Goal: Information Seeking & Learning: Learn about a topic

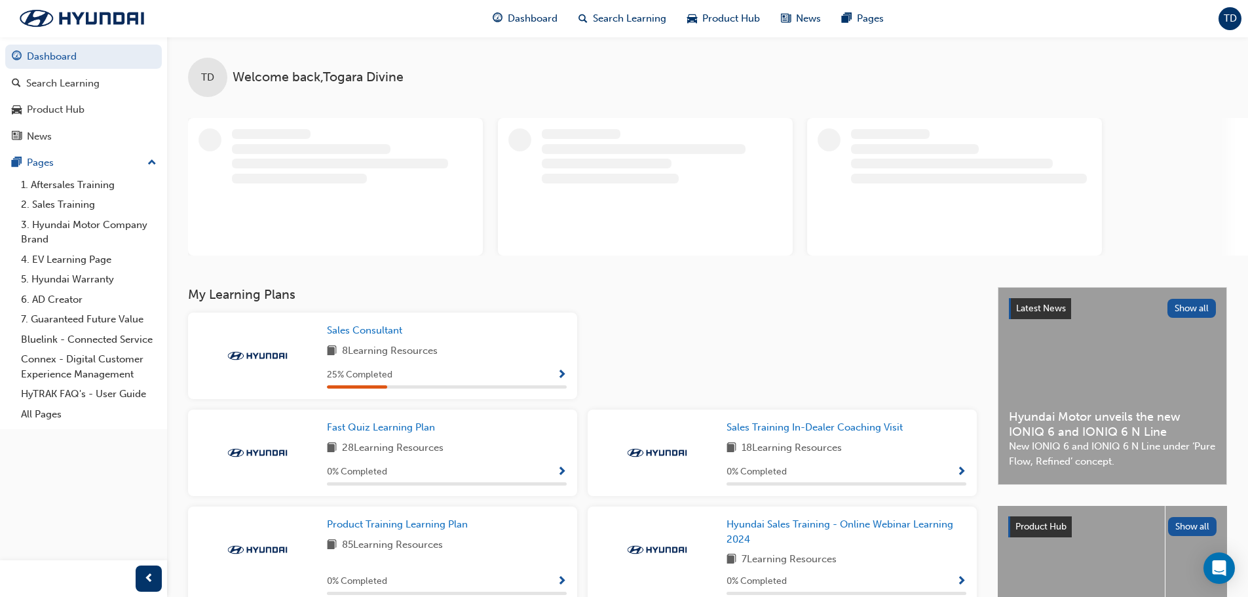
click at [566, 371] on div "Sales Consultant 8 Learning Resources 25 % Completed" at bounding box center [382, 355] width 389 height 86
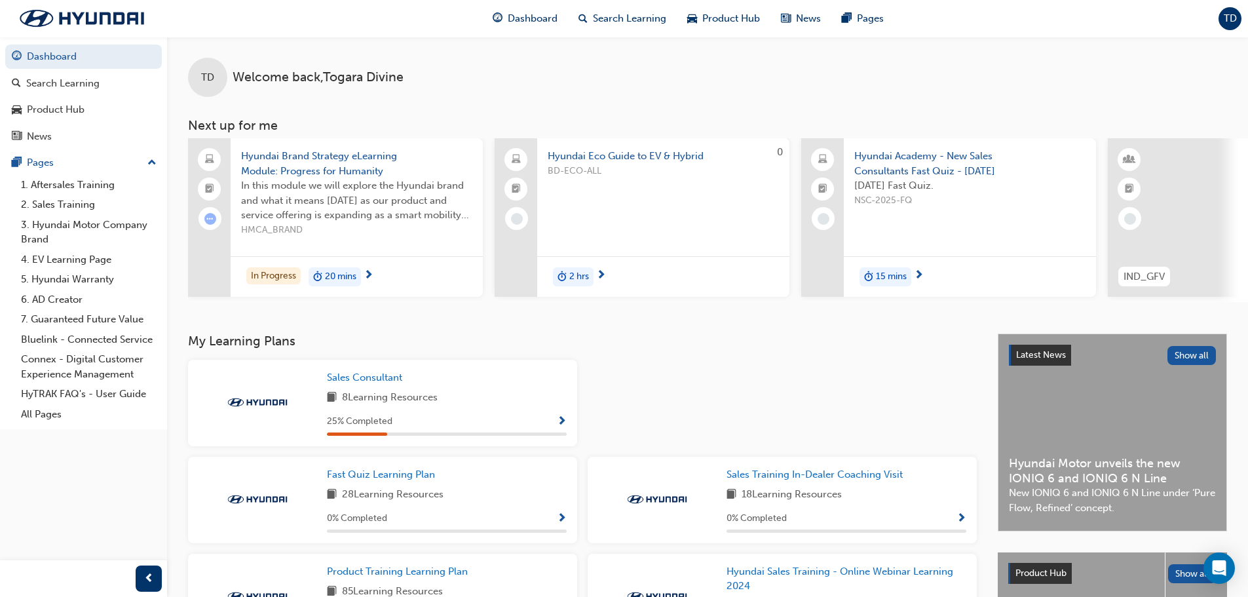
click at [373, 277] on span "next-icon" at bounding box center [369, 276] width 10 height 12
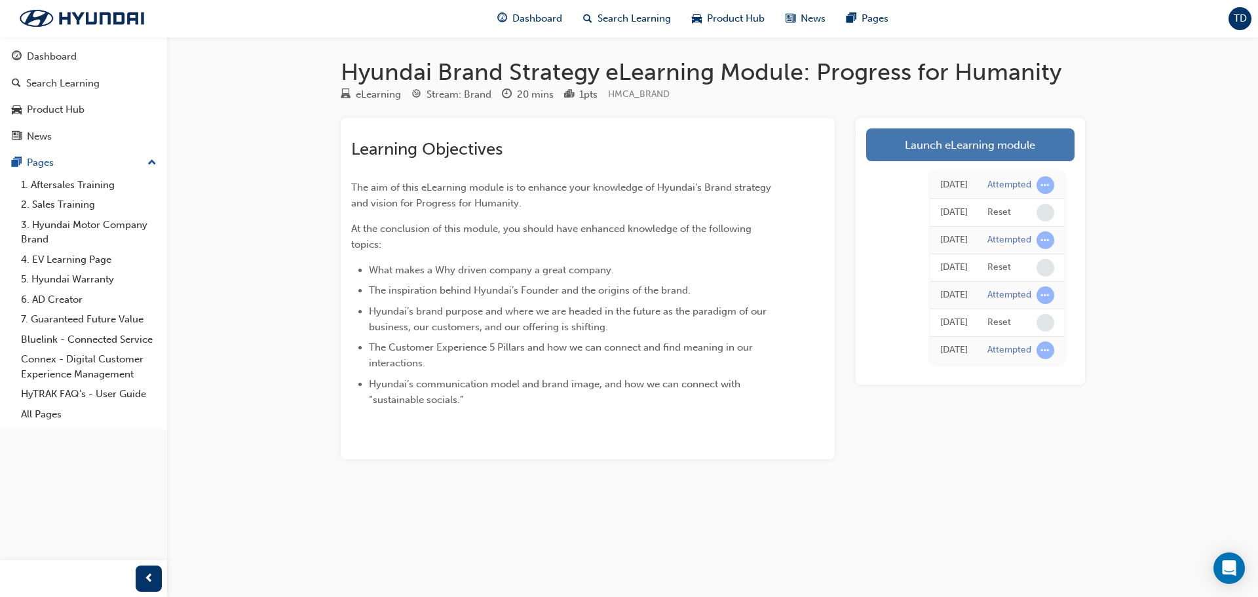
click at [975, 134] on link "Launch eLearning module" at bounding box center [970, 144] width 208 height 33
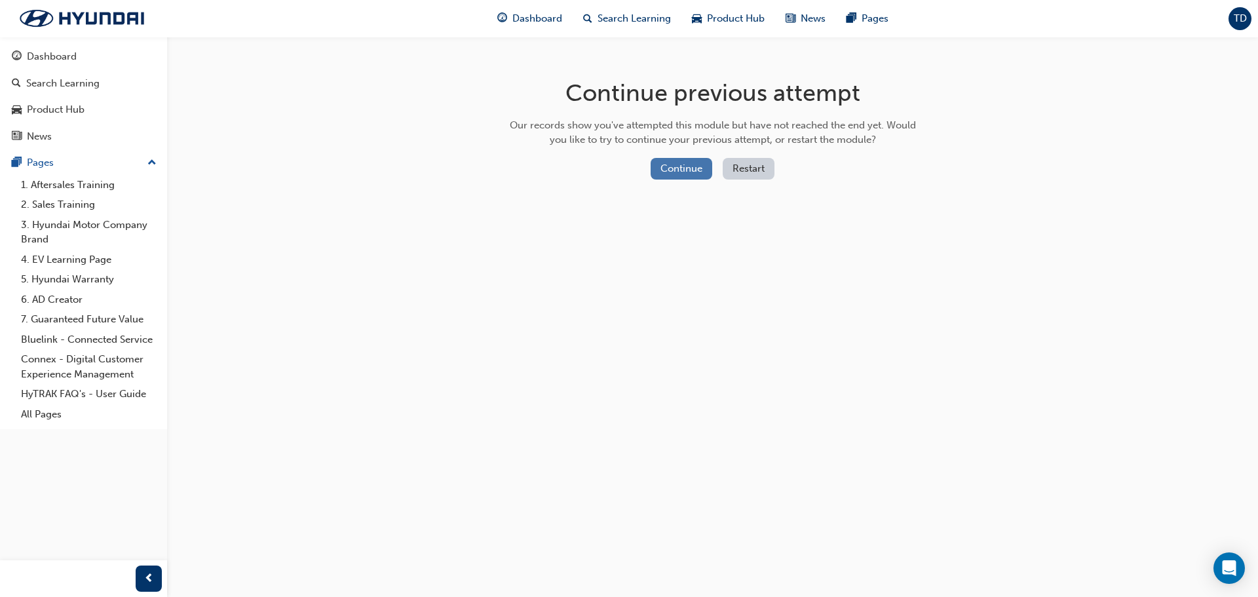
click at [685, 165] on button "Continue" at bounding box center [681, 169] width 62 height 22
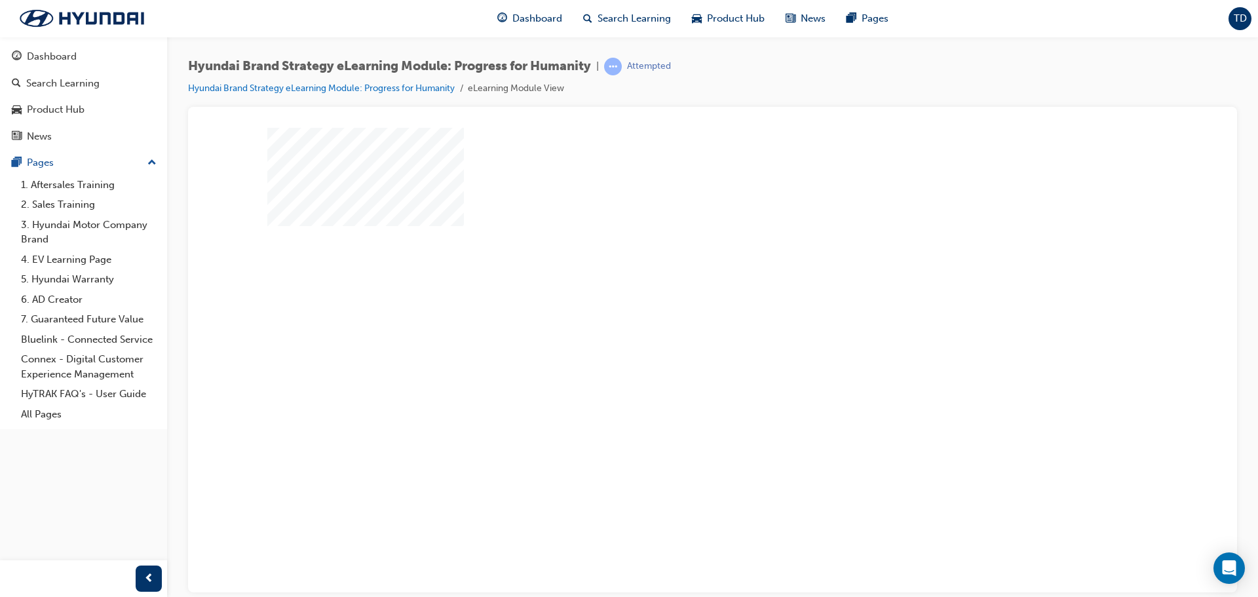
click at [675, 322] on div "play" at bounding box center [675, 322] width 0 height 0
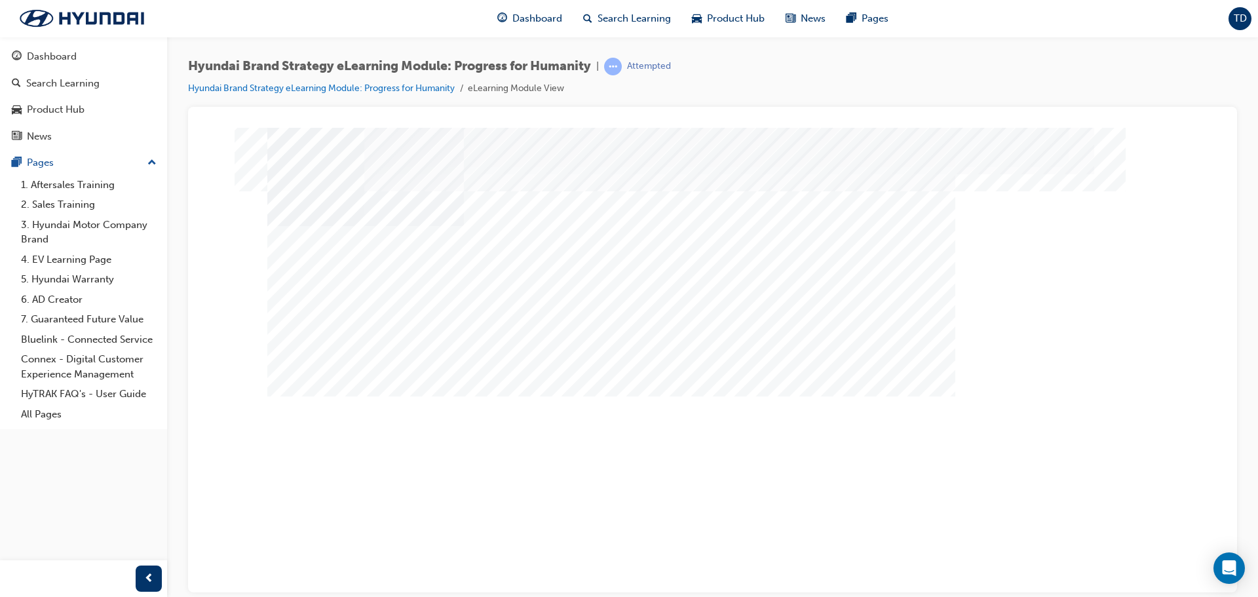
scroll to position [7, 0]
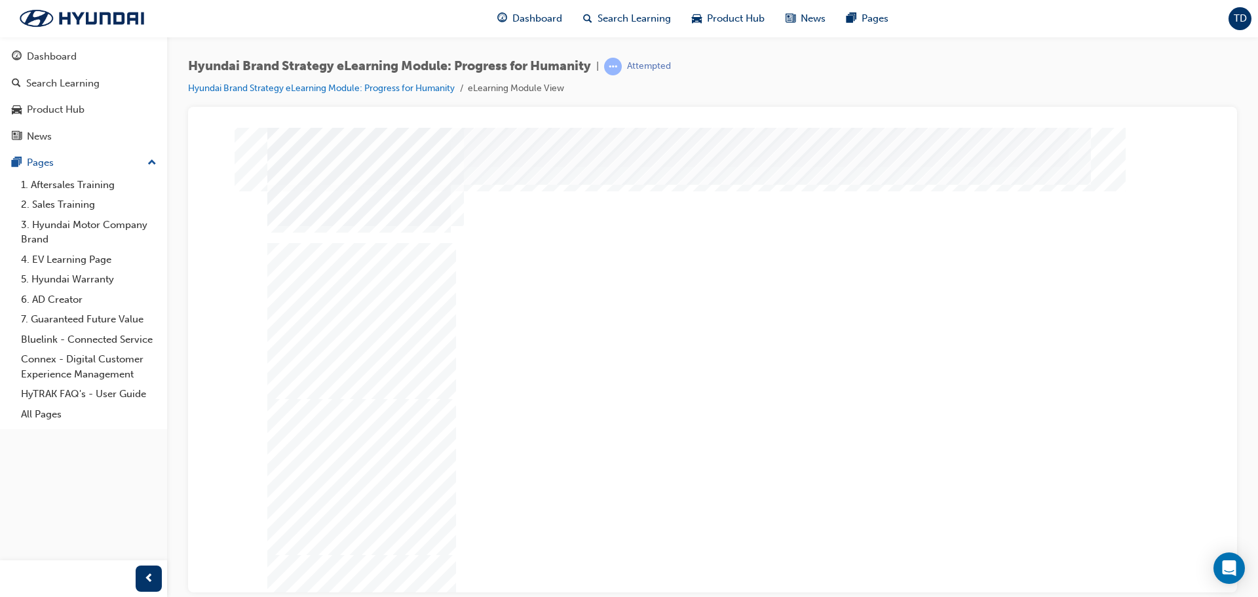
drag, startPoint x: 476, startPoint y: 423, endPoint x: 481, endPoint y: 428, distance: 7.4
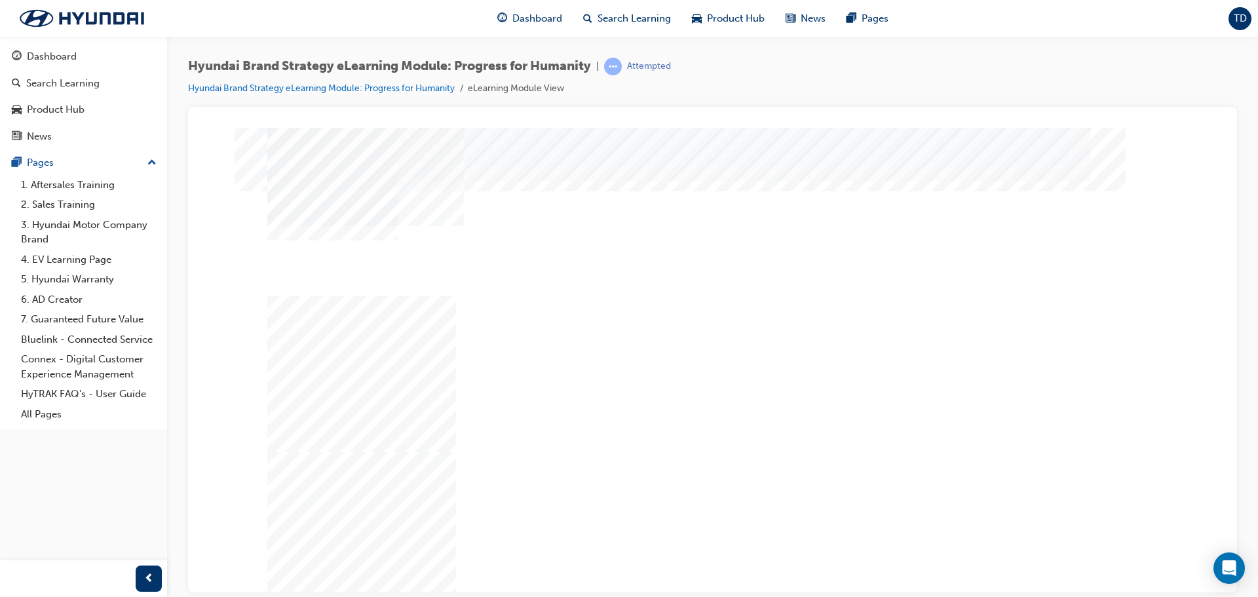
drag, startPoint x: 1097, startPoint y: 533, endPoint x: 1104, endPoint y: 538, distance: 8.8
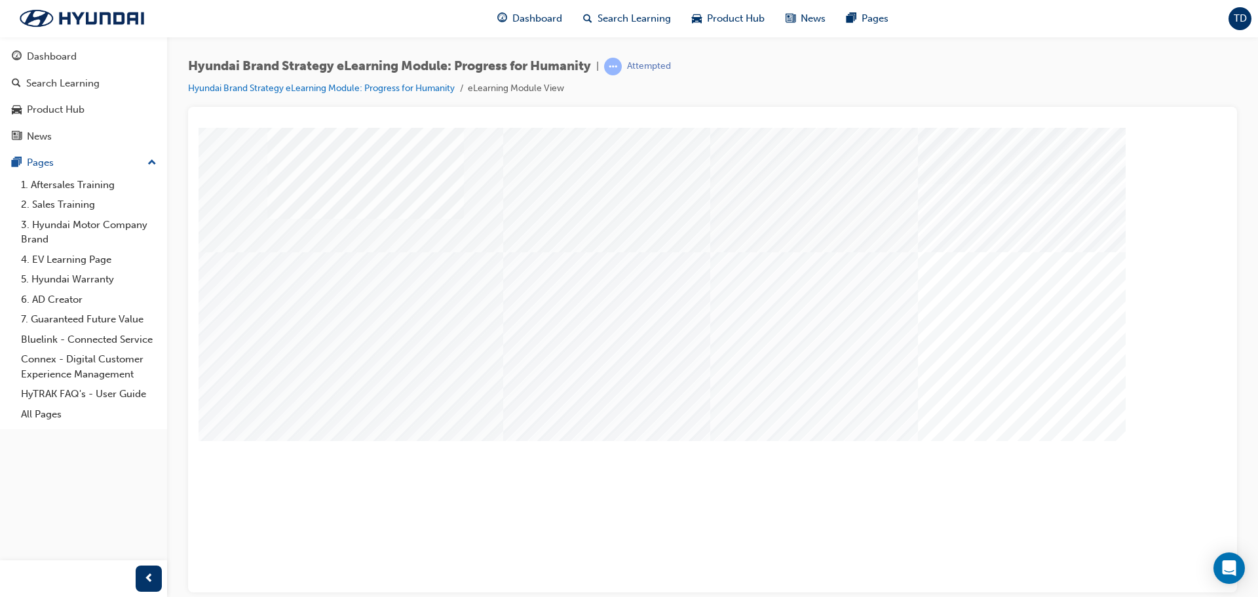
scroll to position [0, 0]
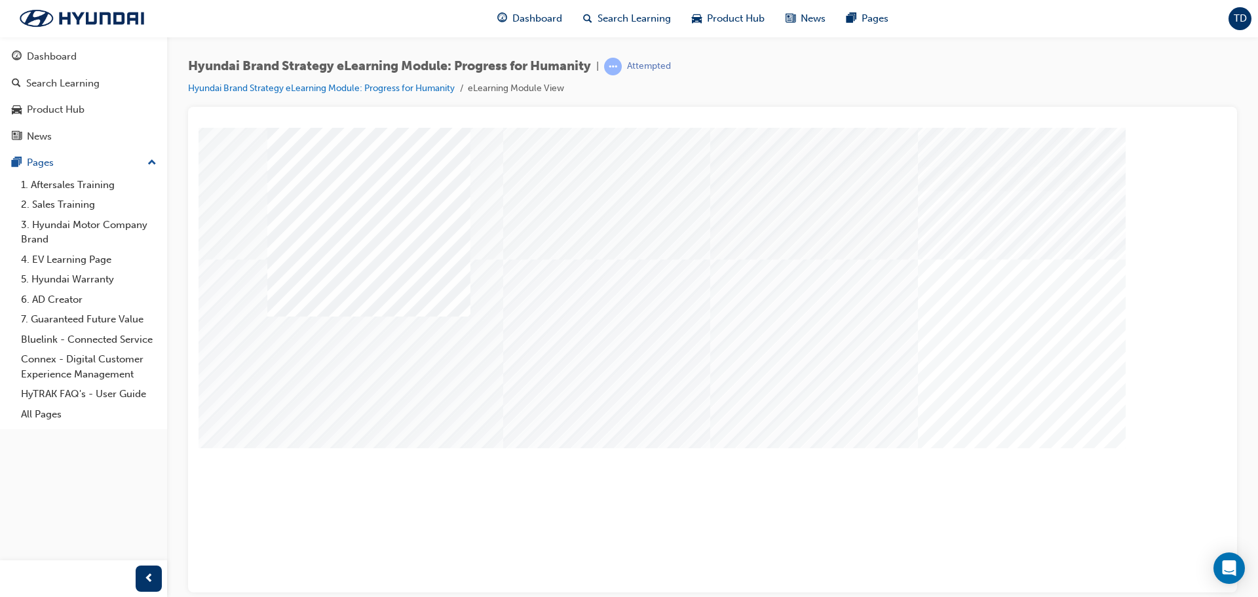
drag, startPoint x: 1094, startPoint y: 550, endPoint x: 1083, endPoint y: 546, distance: 11.0
drag, startPoint x: 559, startPoint y: 533, endPoint x: 728, endPoint y: 520, distance: 169.5
click at [730, 520] on div "multistate" at bounding box center [712, 363] width 891 height 472
